Goal: Task Accomplishment & Management: Manage account settings

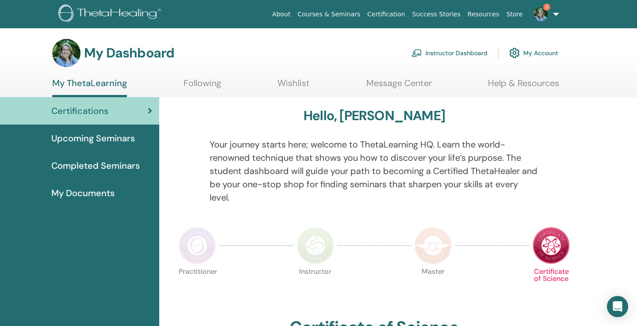
click at [471, 48] on link "Instructor Dashboard" at bounding box center [449, 52] width 76 height 19
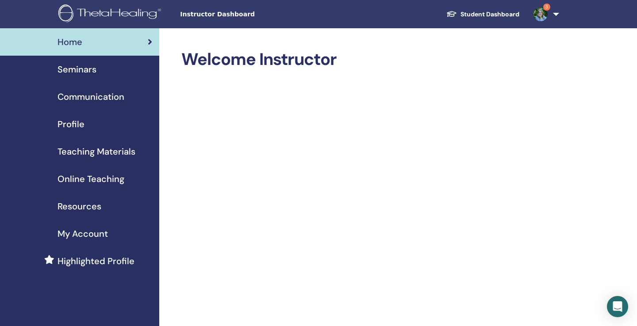
click at [83, 70] on span "Seminars" at bounding box center [76, 69] width 39 height 13
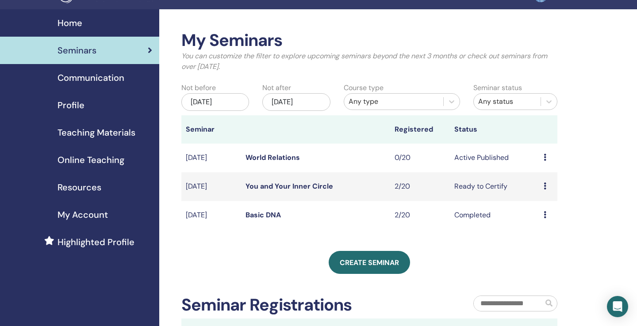
scroll to position [21, 0]
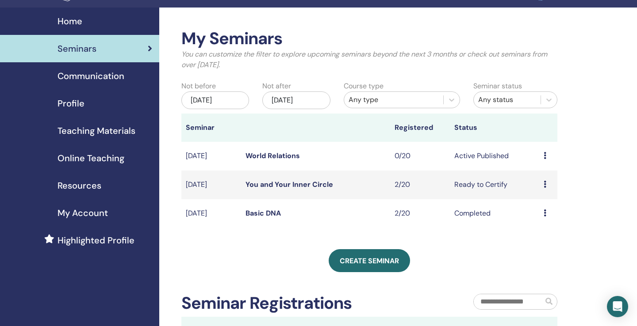
click at [550, 184] on div "Preview Edit Attendees Cancel" at bounding box center [547, 185] width 9 height 11
click at [541, 181] on td "Preview Edit Attendees Cancel" at bounding box center [548, 185] width 18 height 29
click at [543, 183] on icon at bounding box center [544, 184] width 3 height 7
click at [279, 186] on link "You and Your Inner Circle" at bounding box center [289, 184] width 88 height 9
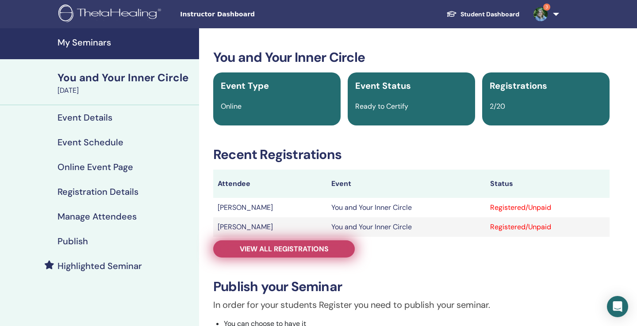
click at [310, 248] on span "View all registrations" at bounding box center [284, 249] width 89 height 9
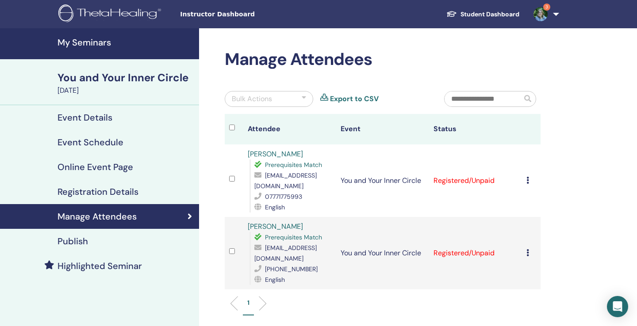
click at [305, 99] on div at bounding box center [304, 99] width 4 height 11
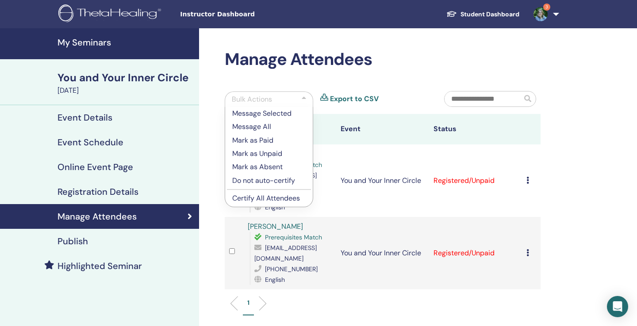
click at [283, 199] on p "Certify All Attendees" at bounding box center [268, 198] width 73 height 11
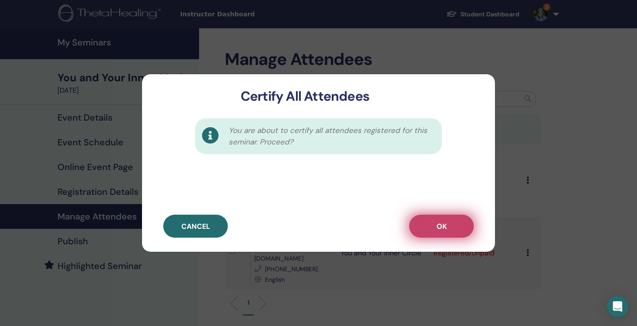
click at [454, 229] on button "OK" at bounding box center [441, 226] width 65 height 23
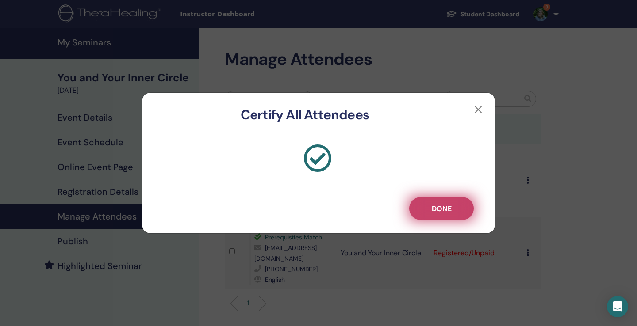
click at [455, 210] on button "Done" at bounding box center [441, 208] width 65 height 23
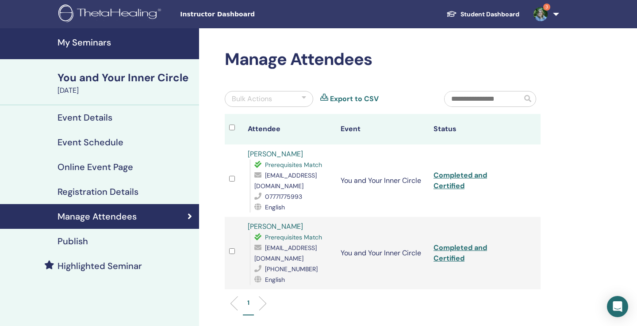
click at [77, 42] on h4 "My Seminars" at bounding box center [125, 42] width 136 height 11
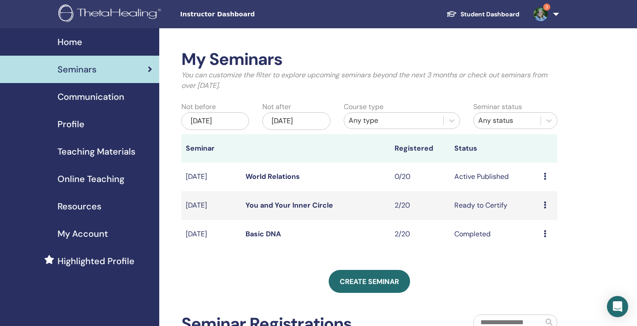
click at [260, 235] on link "Basic DNA" at bounding box center [262, 234] width 35 height 9
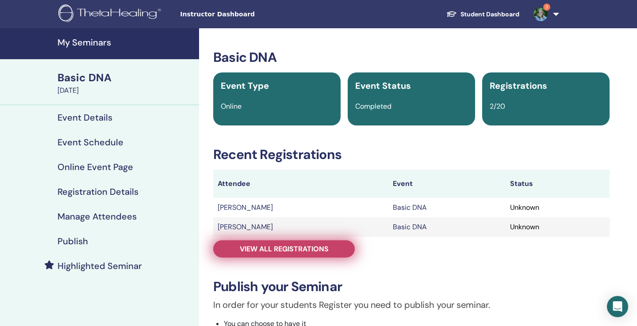
click at [264, 248] on span "View all registrations" at bounding box center [284, 249] width 89 height 9
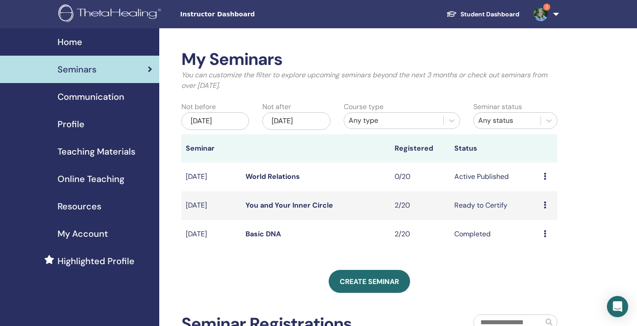
click at [256, 177] on link "World Relations" at bounding box center [272, 176] width 54 height 9
